Goal: Task Accomplishment & Management: Manage account settings

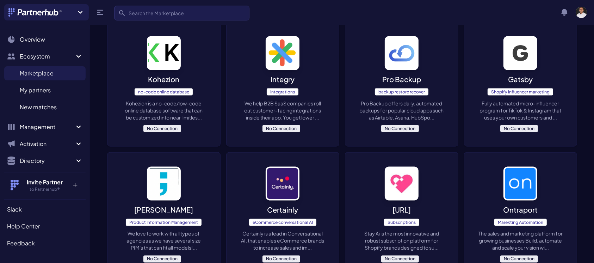
scroll to position [1097, 0]
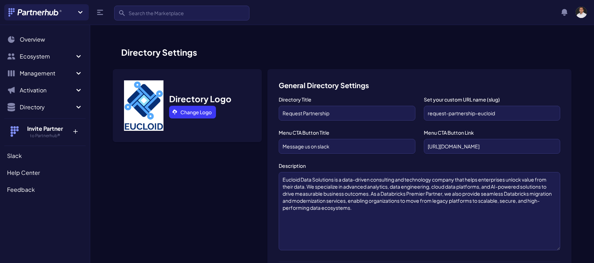
scroll to position [505, 0]
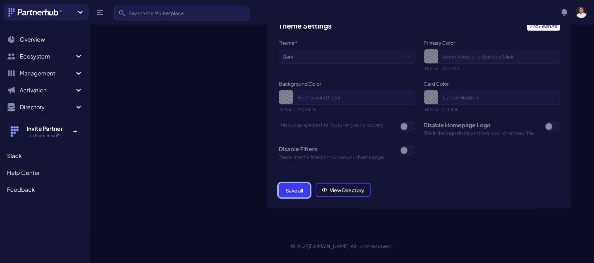
click at [292, 186] on button "Save all" at bounding box center [294, 190] width 31 height 14
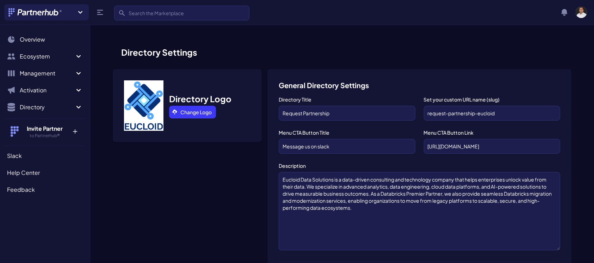
scroll to position [0, 0]
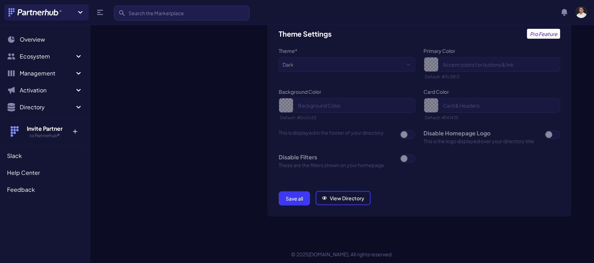
scroll to position [505, 0]
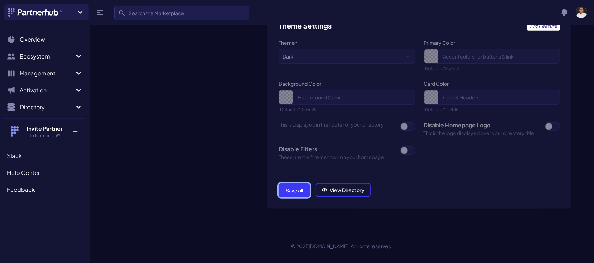
click at [290, 196] on button "Save all" at bounding box center [294, 190] width 31 height 14
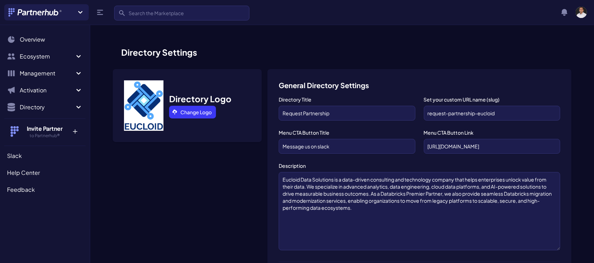
scroll to position [505, 0]
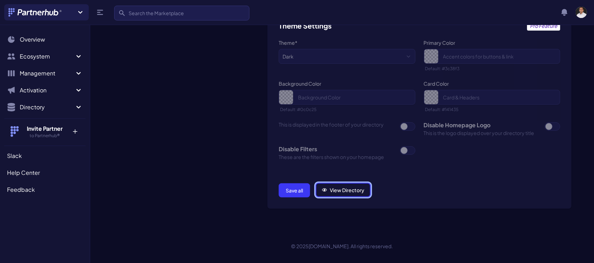
click at [336, 186] on link "View Directory" at bounding box center [343, 190] width 55 height 14
